Goal: Check status: Check status

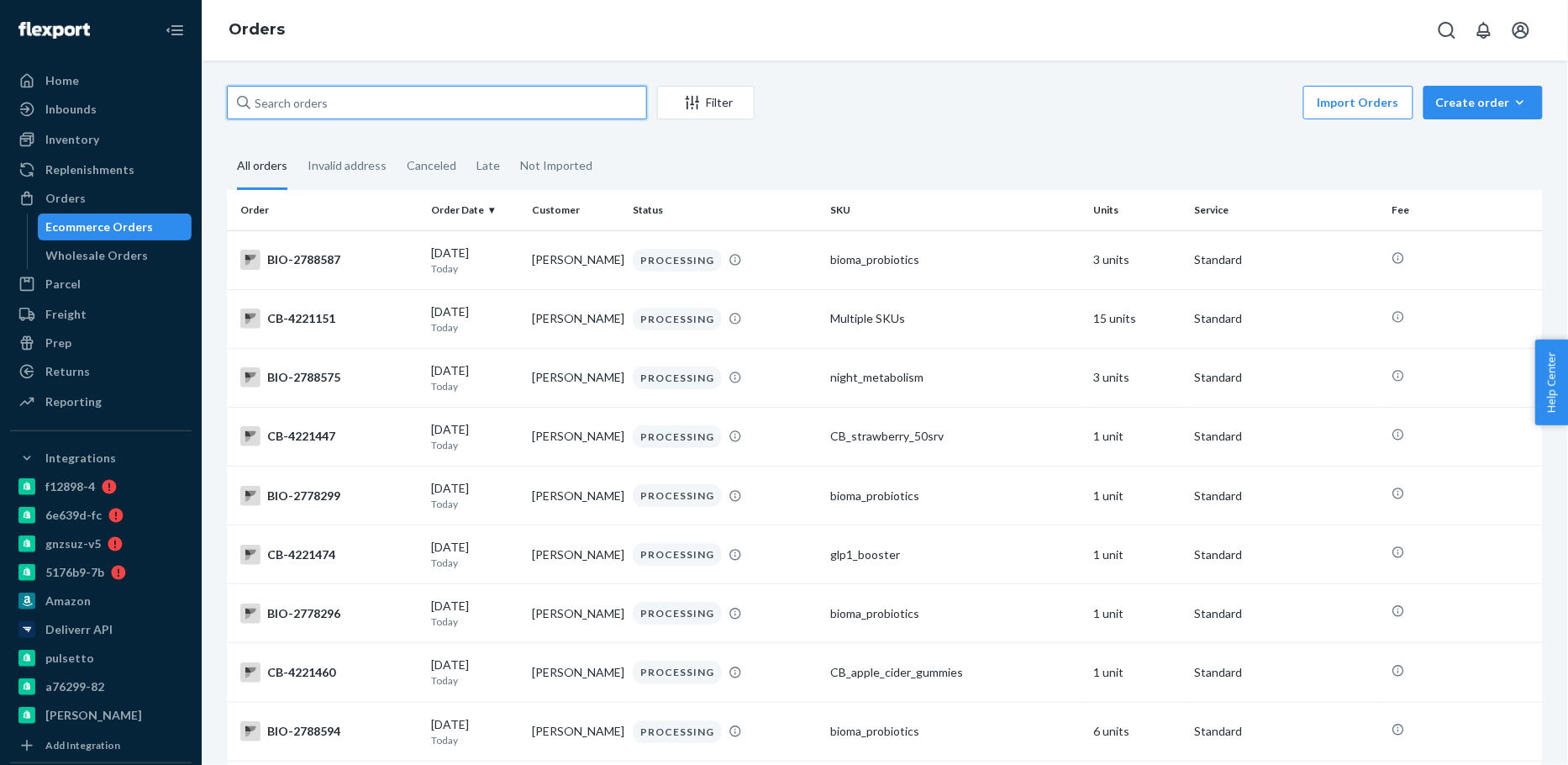
click at [416, 118] on input "text" at bounding box center [437, 103] width 420 height 34
paste input "2747858"
type input "bio-2747858"
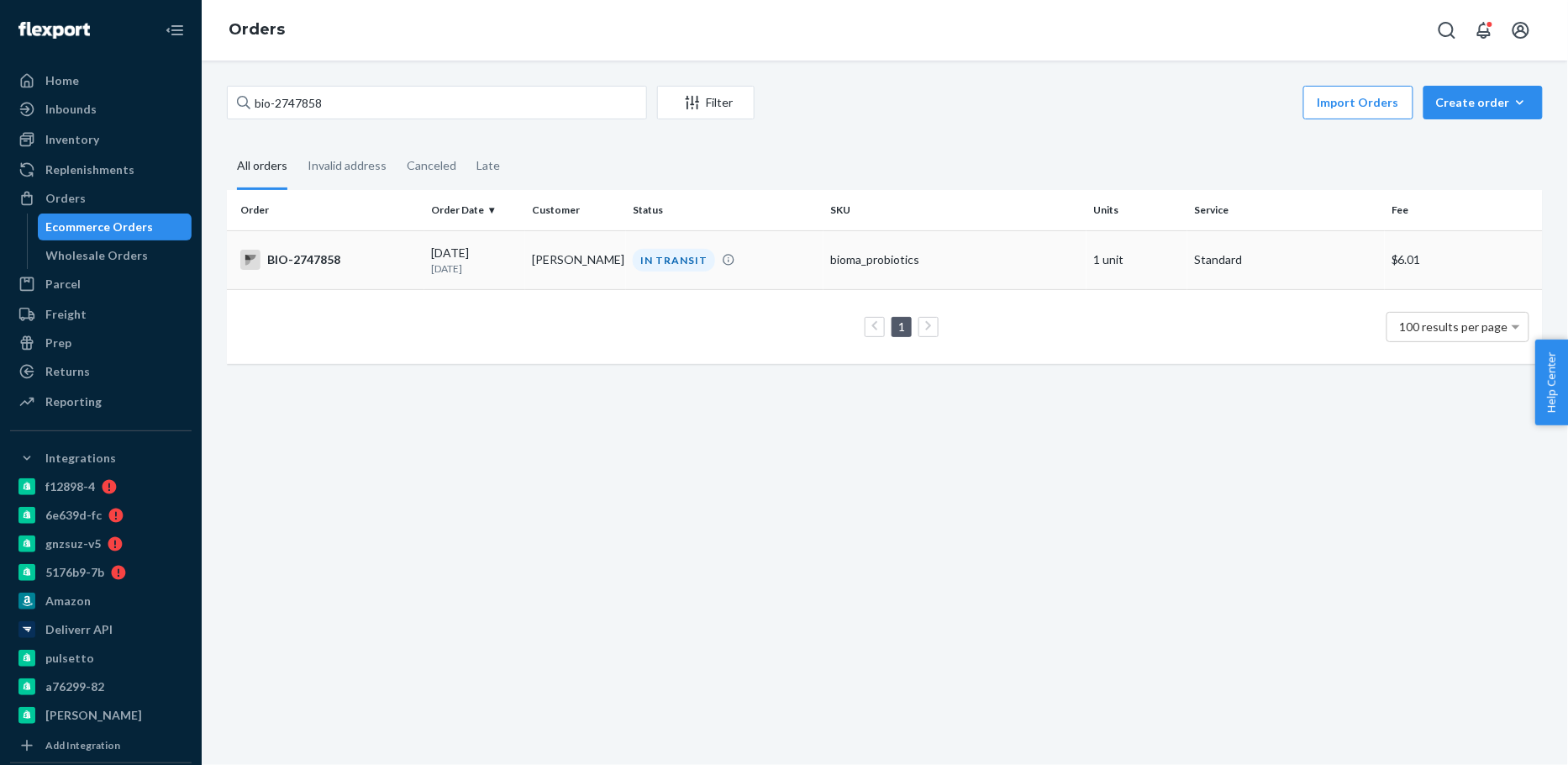
click at [493, 269] on p "[DATE]" at bounding box center [474, 269] width 87 height 14
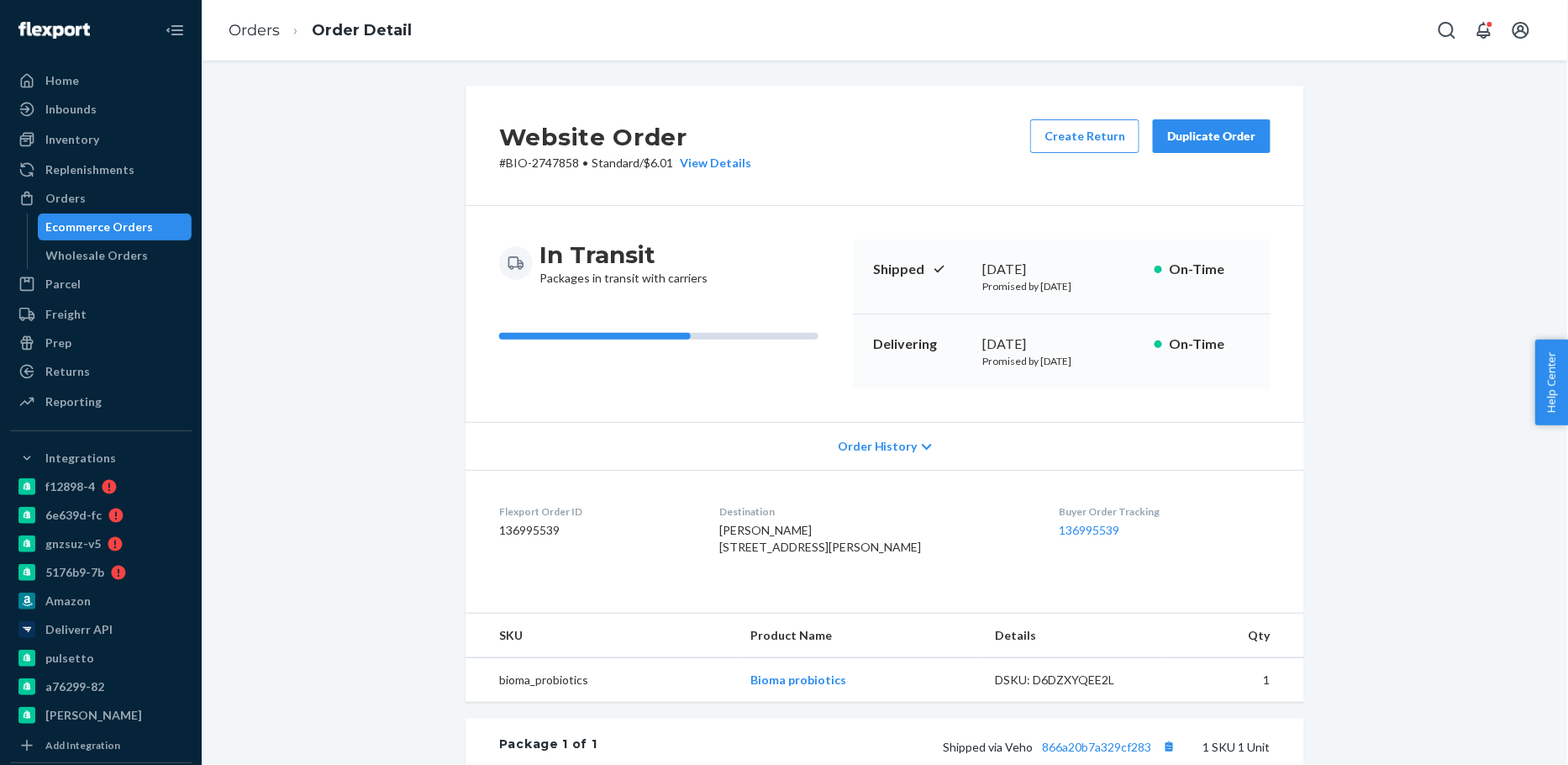
click at [122, 234] on div "Ecommerce Orders" at bounding box center [100, 226] width 108 height 17
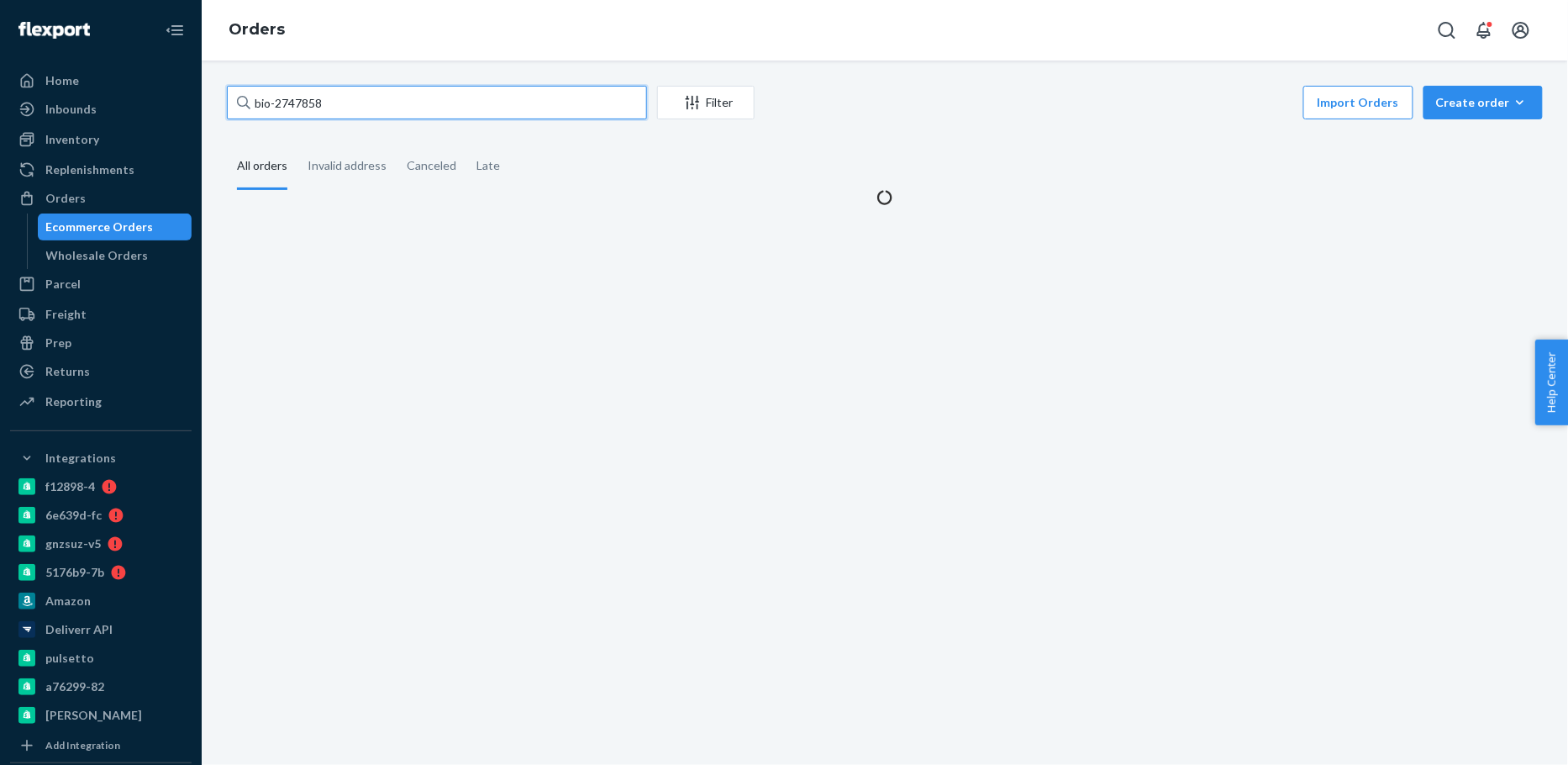
click at [311, 106] on input "bio-2747858" at bounding box center [437, 103] width 420 height 34
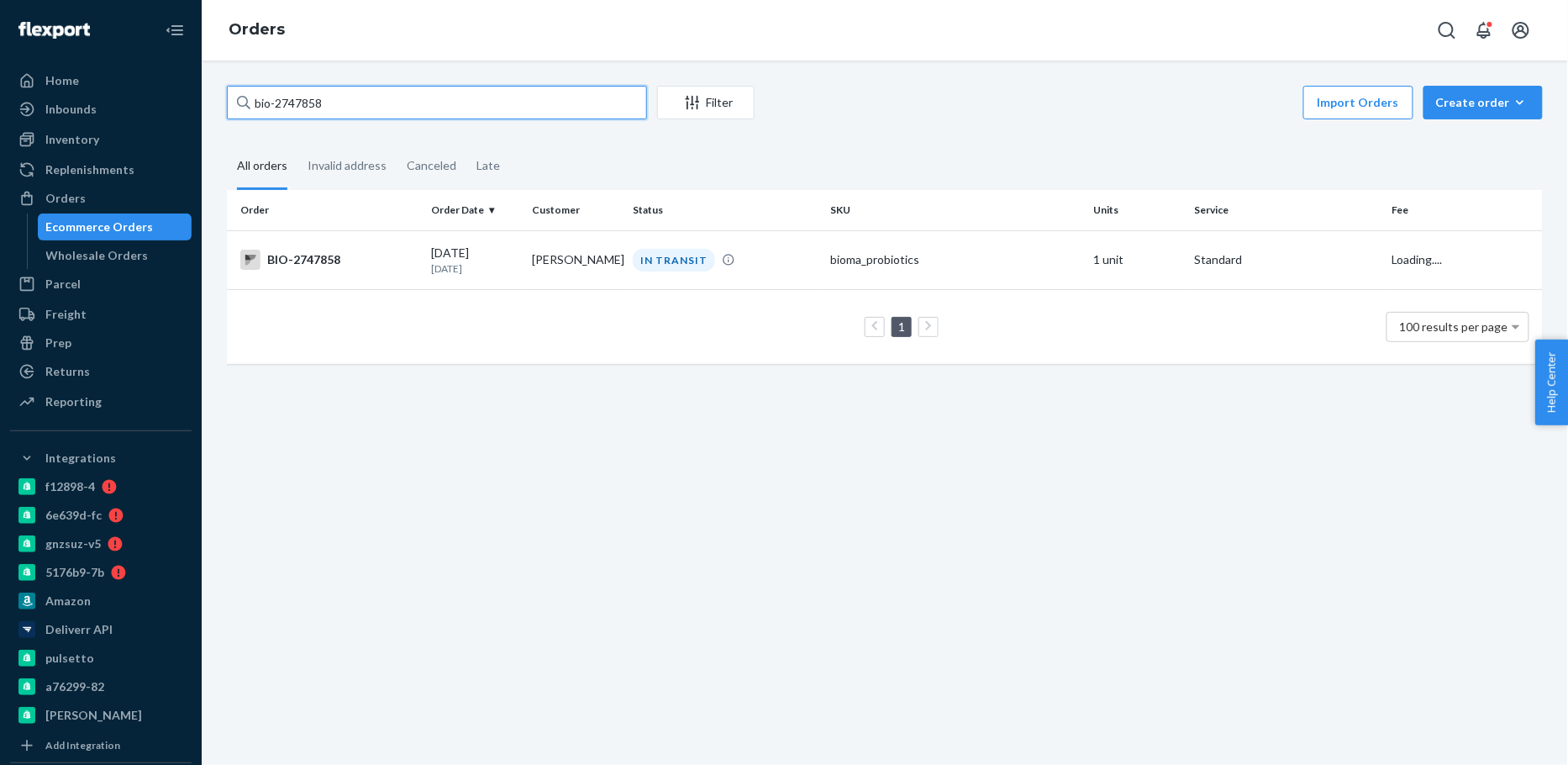
paste input "690079"
type input "bio-2690079"
click at [491, 262] on p "[DATE]" at bounding box center [474, 269] width 87 height 14
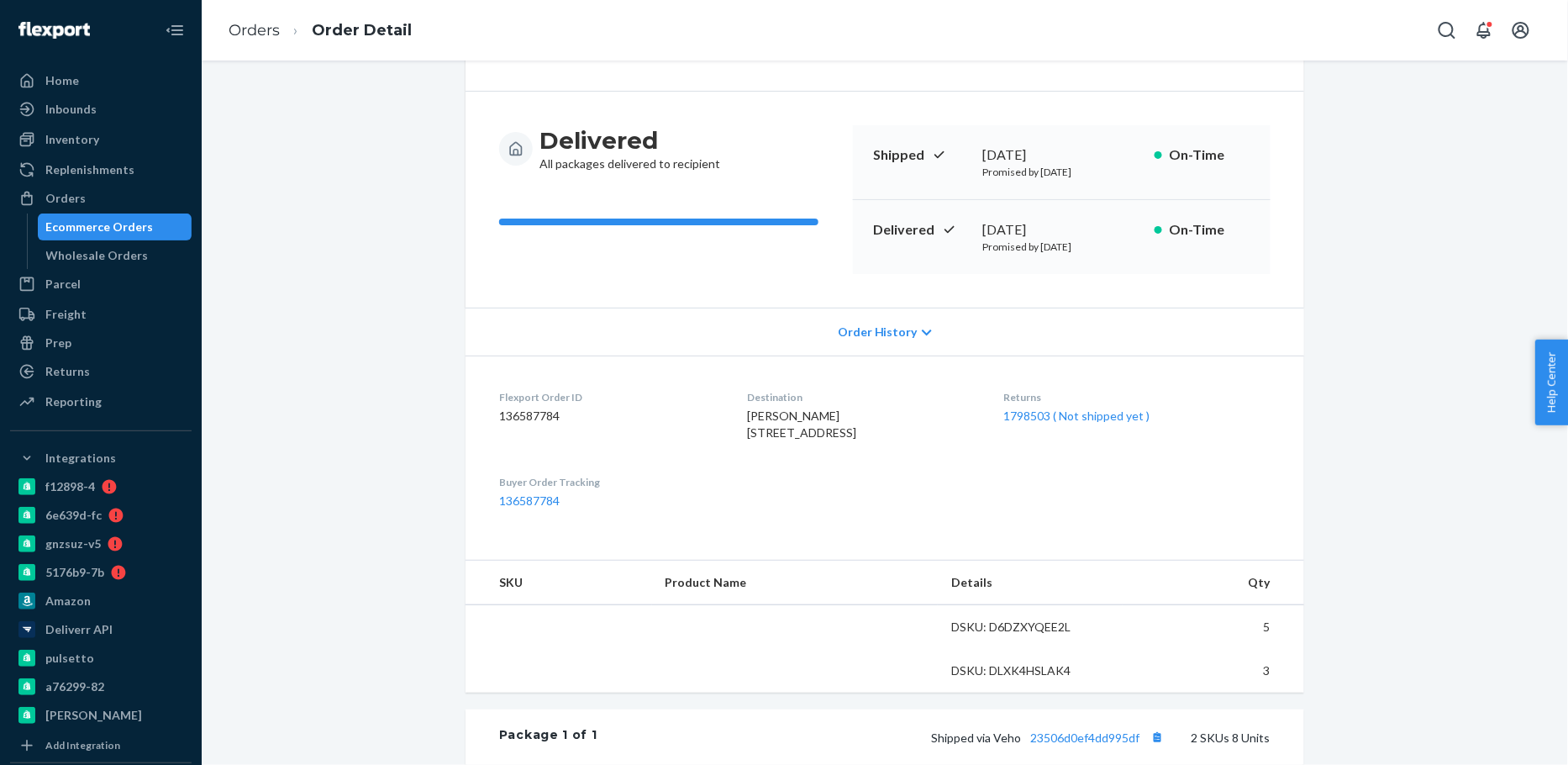
scroll to position [112, 0]
